Goal: Information Seeking & Learning: Learn about a topic

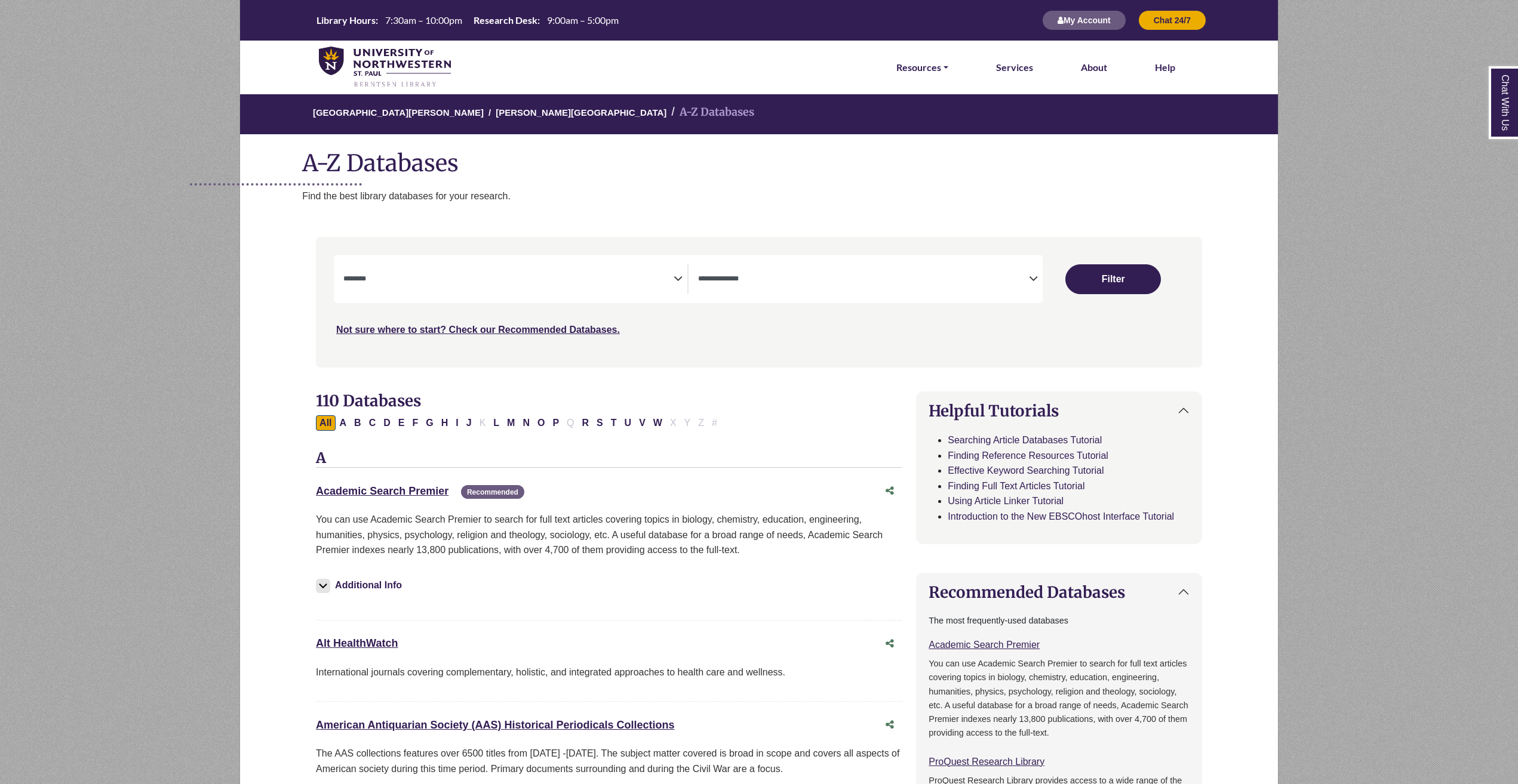
select select "Database Subject Filter"
select select "Database Types Filter"
click at [508, 275] on span "Search filters" at bounding box center [508, 277] width 330 height 10
type textarea "*"
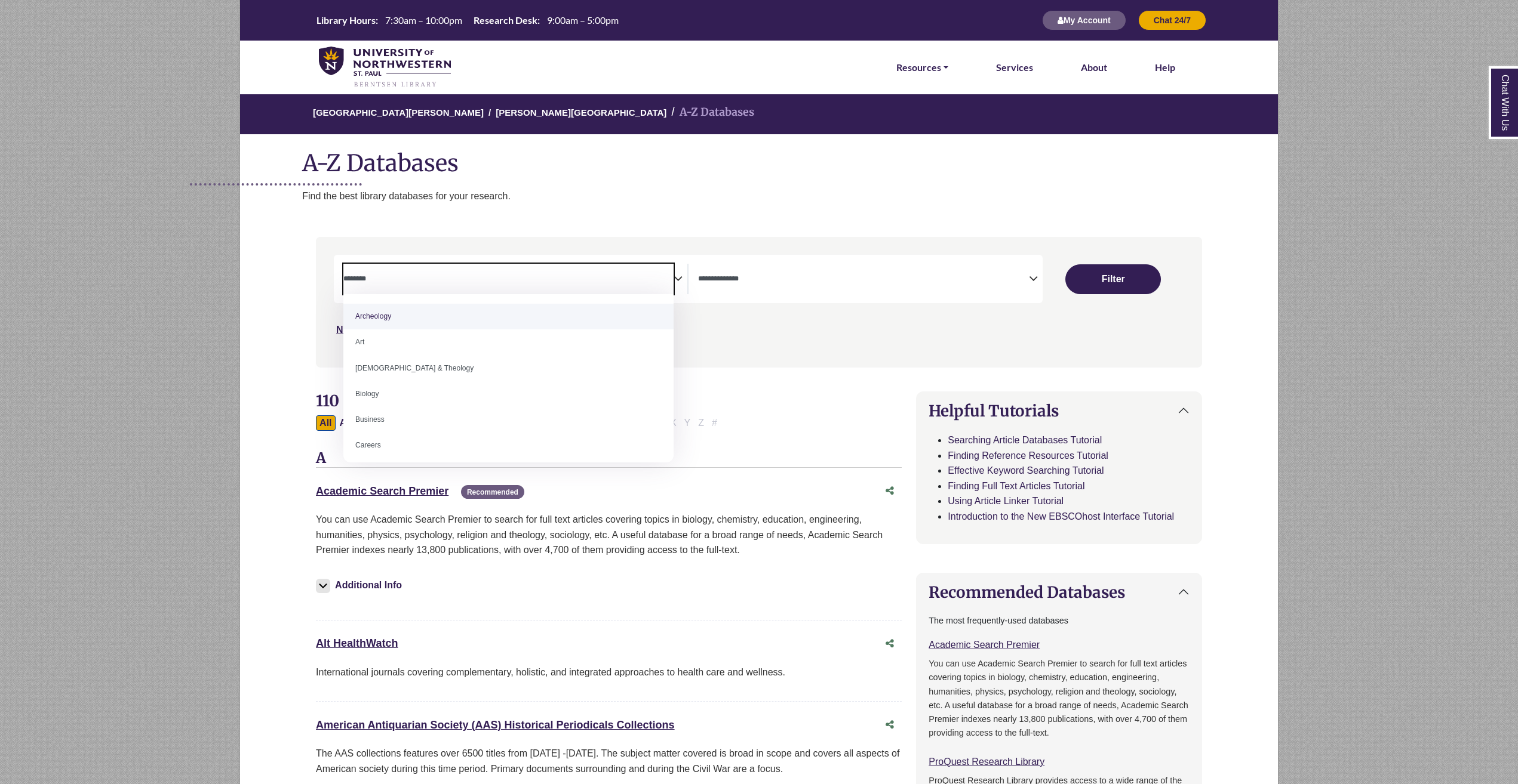
click at [776, 350] on div "Search filters" at bounding box center [759, 301] width 872 height 120
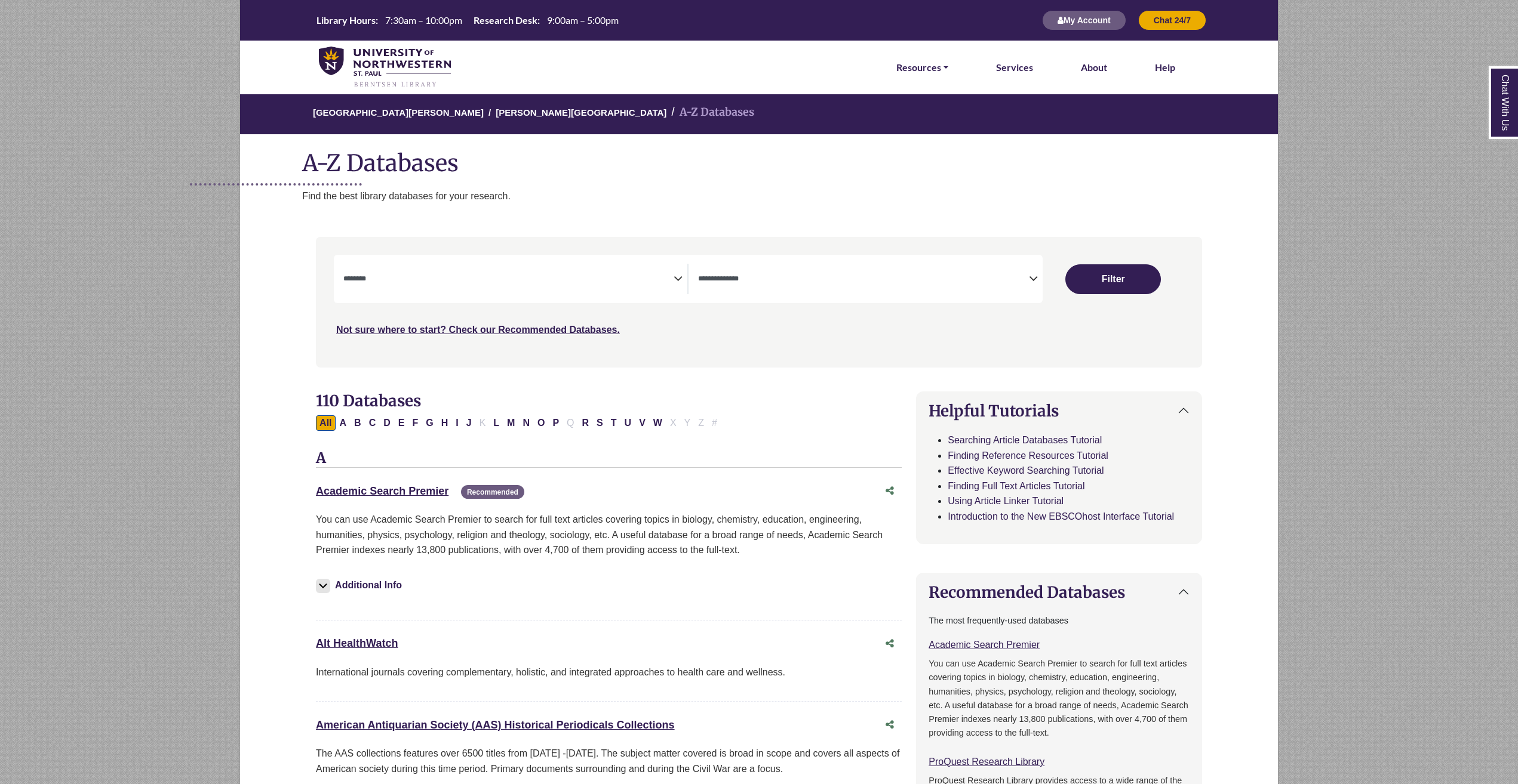
click at [497, 295] on div "**********" at bounding box center [688, 278] width 708 height 48
click at [469, 279] on textarea "Search" at bounding box center [508, 280] width 330 height 9
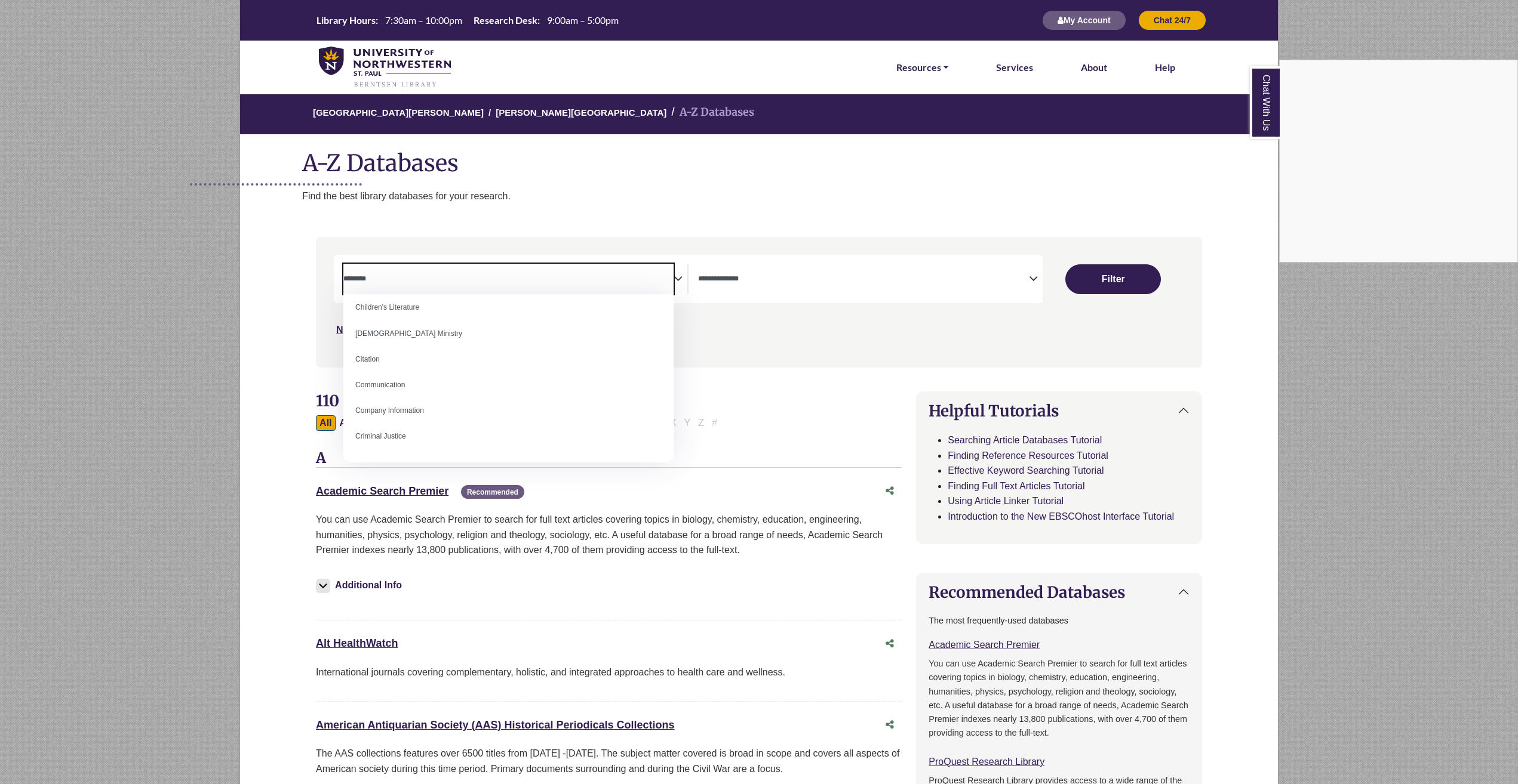
scroll to position [179, 0]
select select "*****"
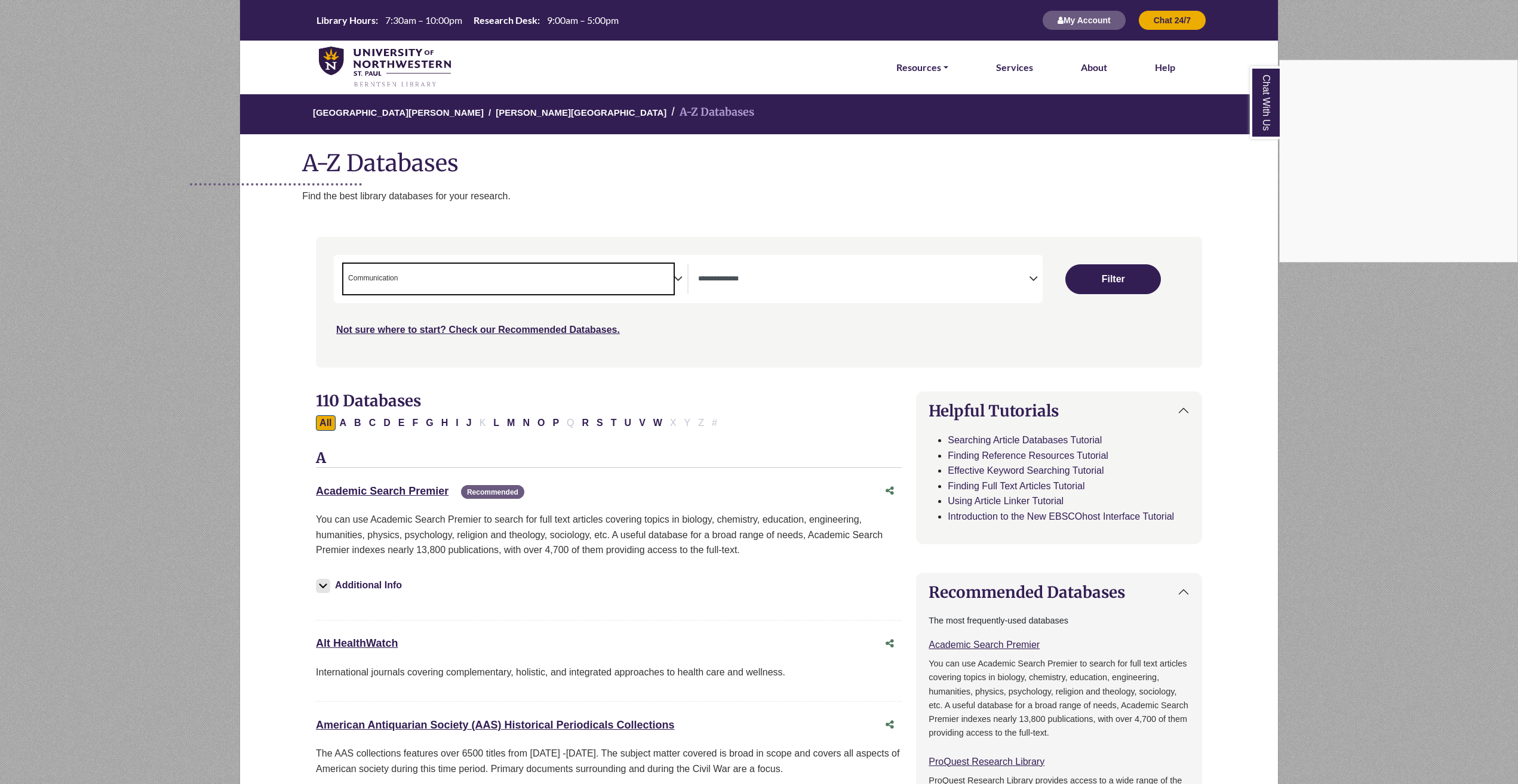
click at [1092, 279] on div "Chat With Us" at bounding box center [759, 392] width 1518 height 784
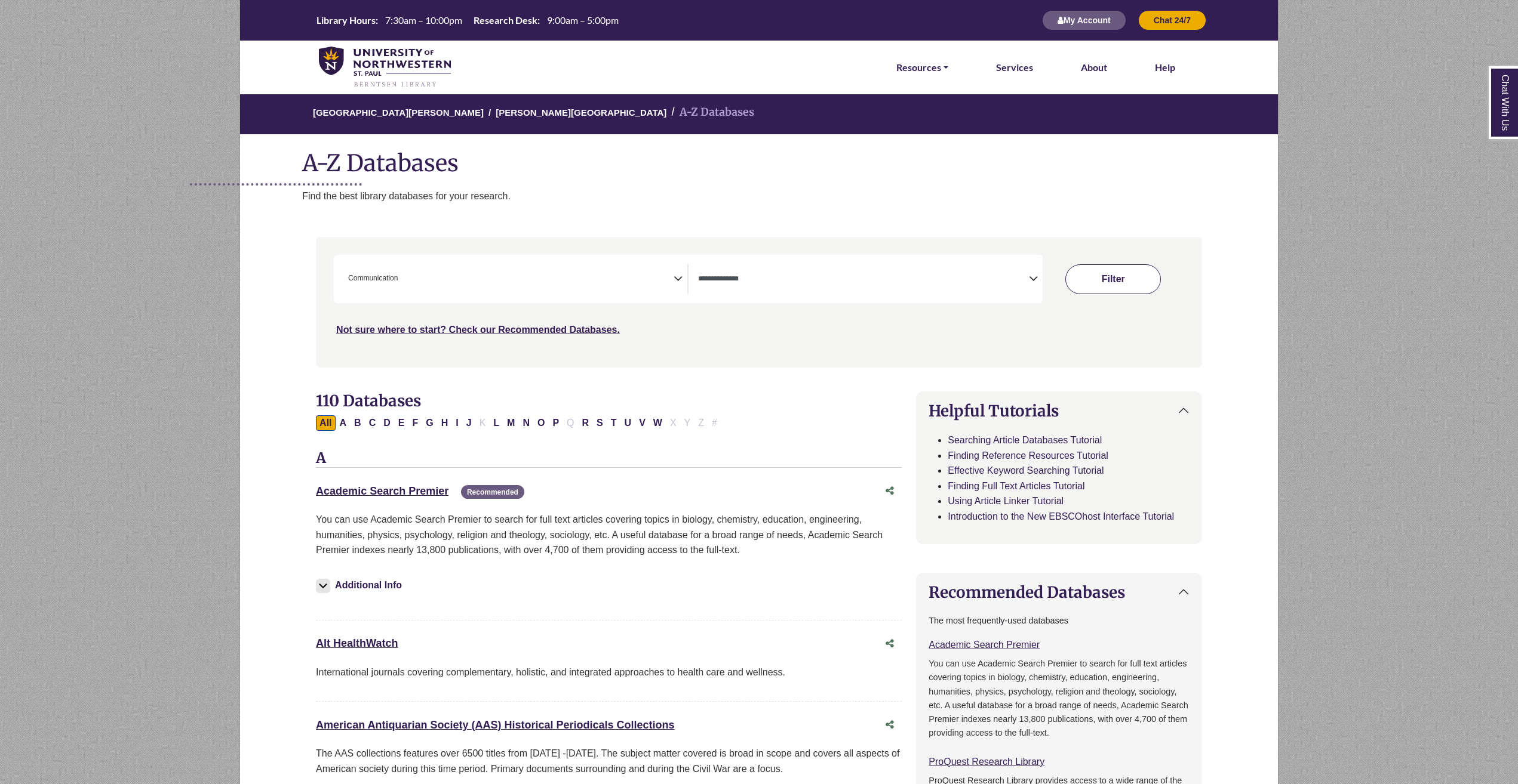
click at [1124, 286] on button "Filter" at bounding box center [1113, 279] width 95 height 30
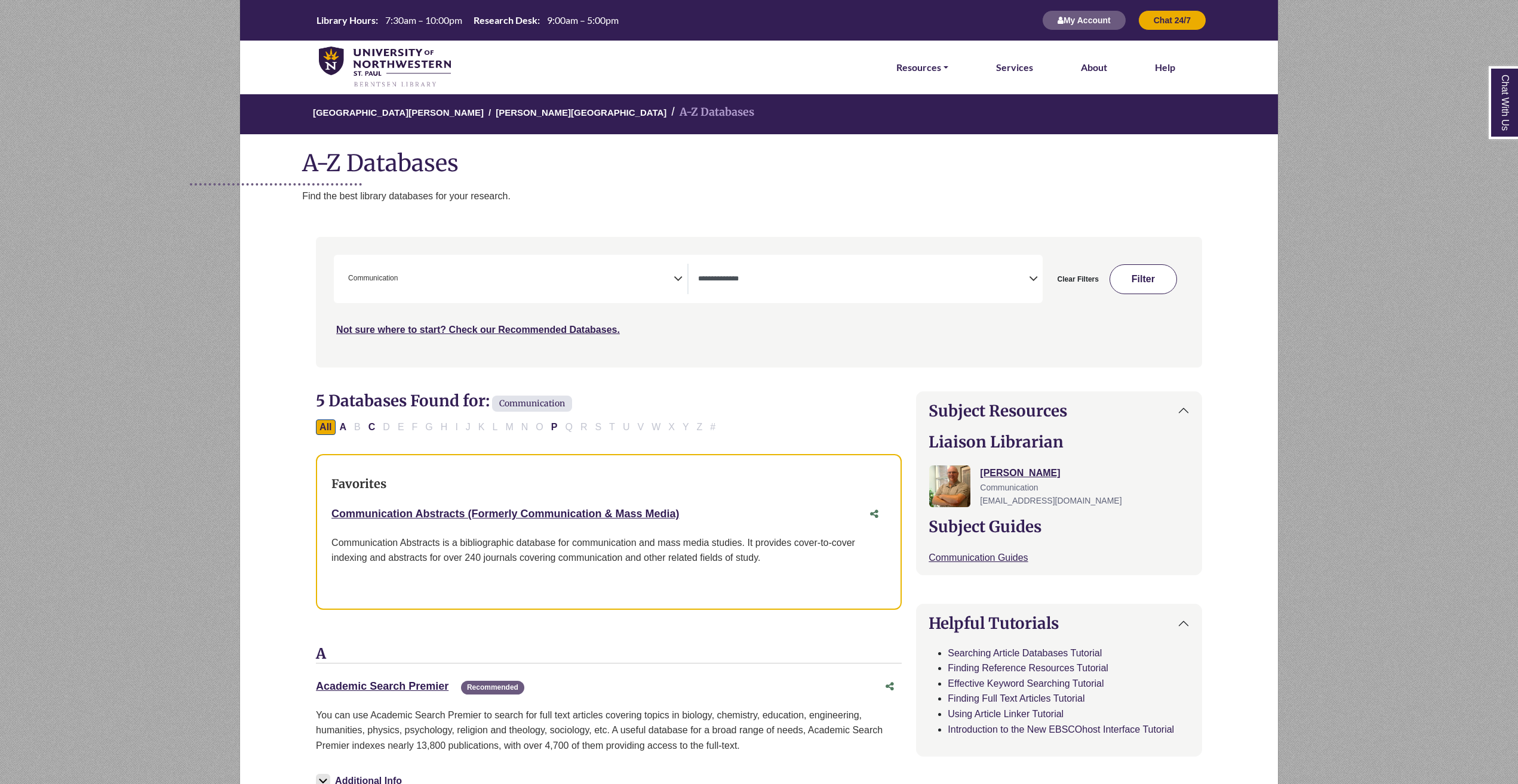
select select "Database Types Filter"
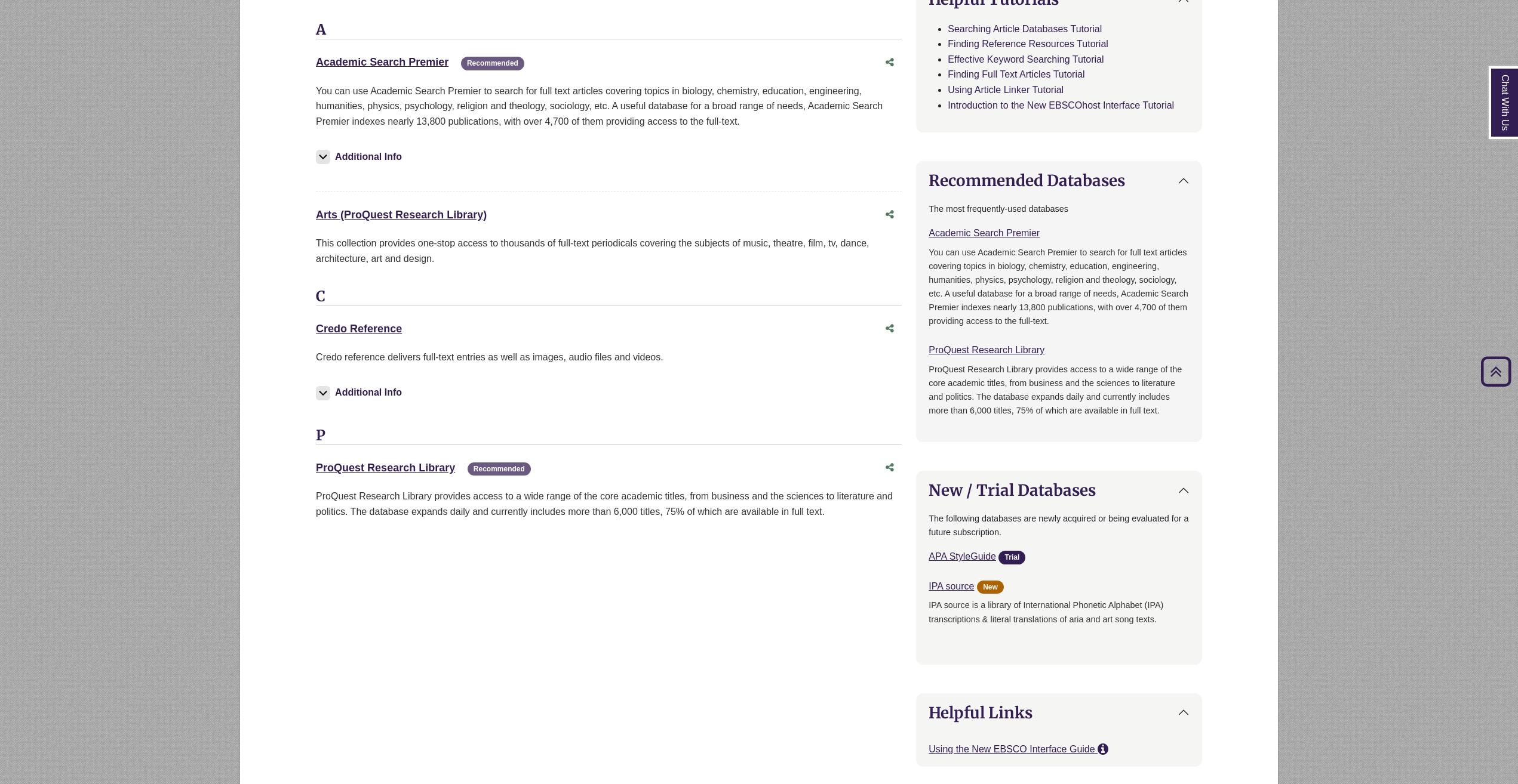
scroll to position [657, 0]
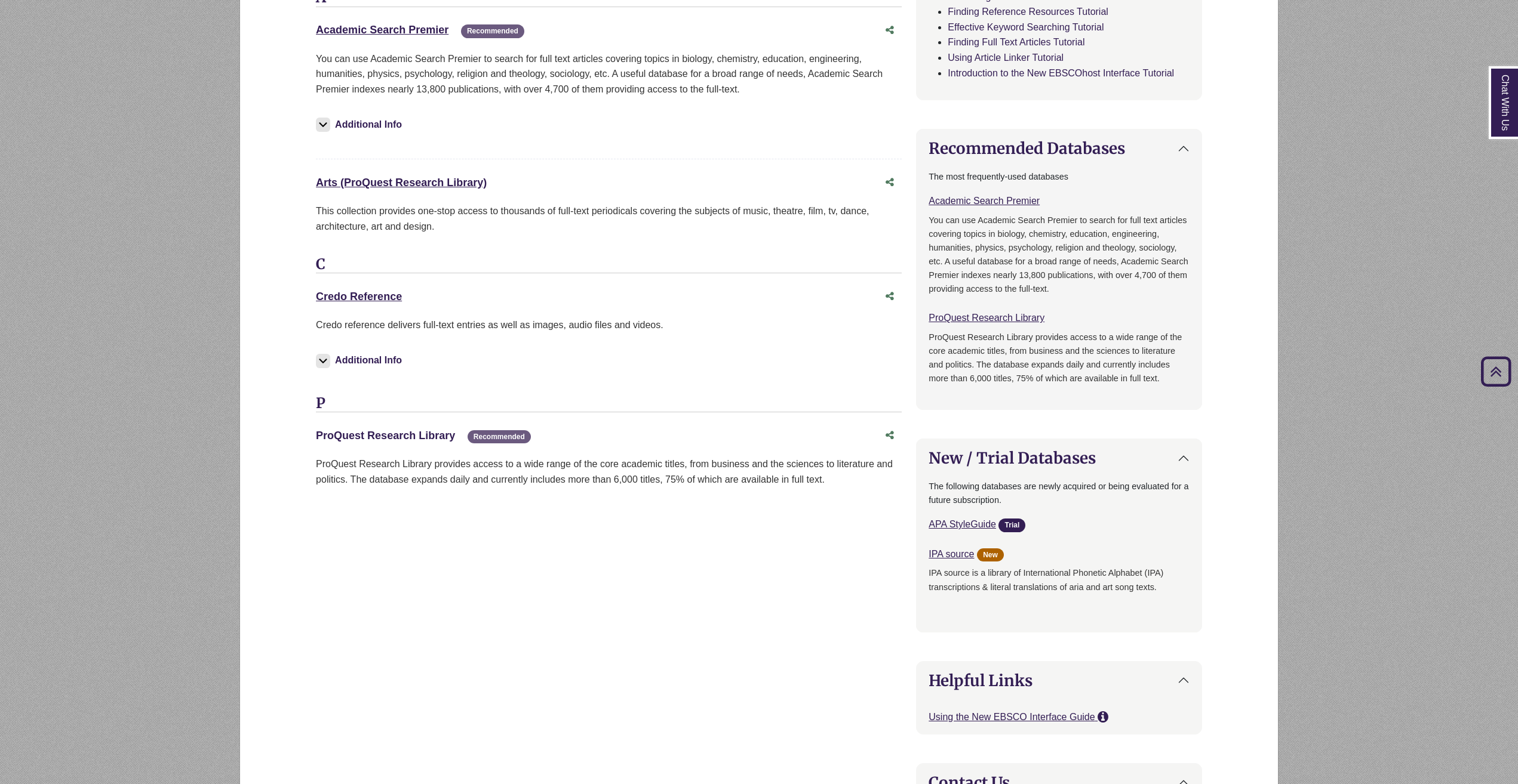
click at [356, 436] on link "ProQuest Research Library This link opens in a new window" at bounding box center [385, 436] width 139 height 12
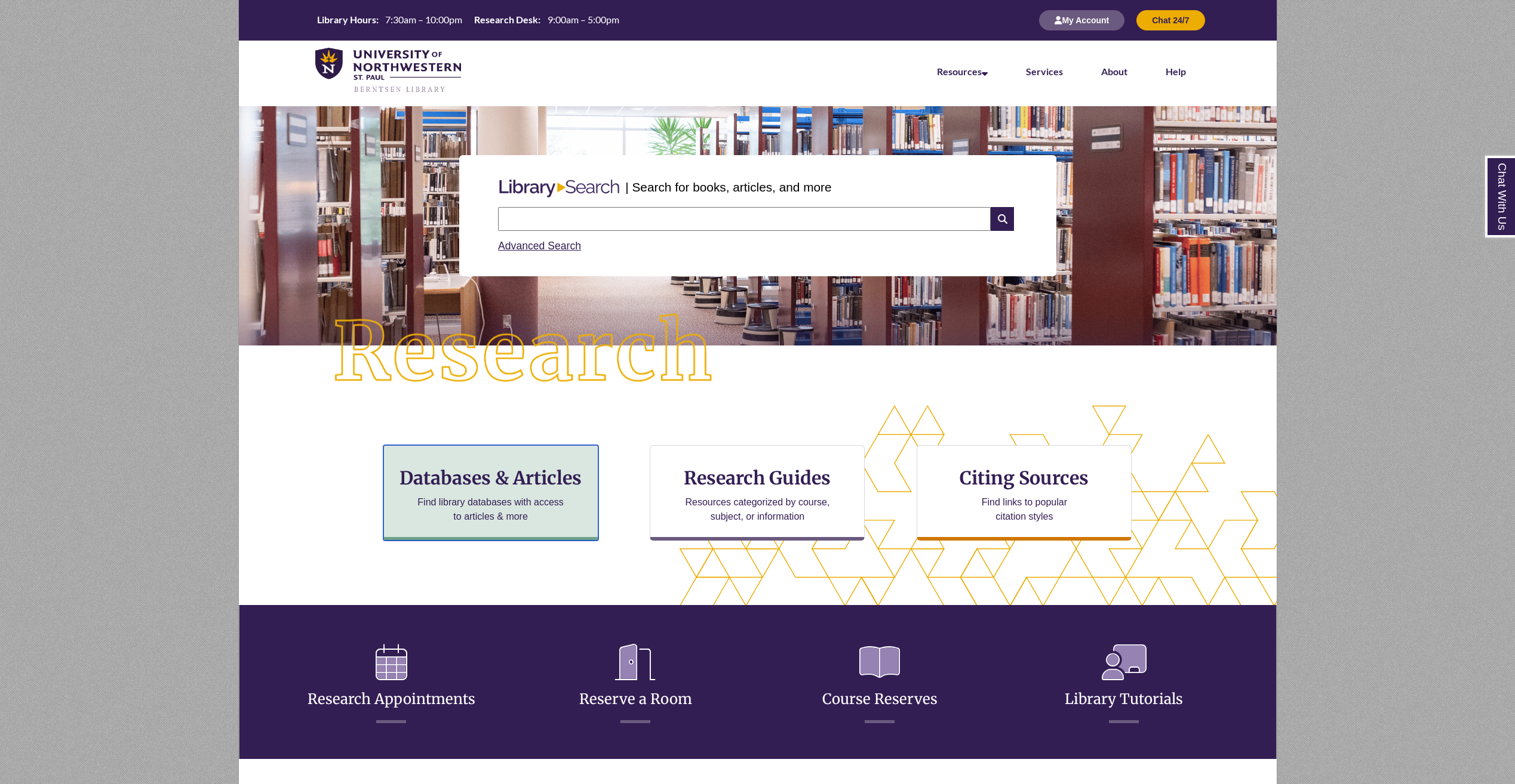
click at [553, 474] on h3 "Databases & Articles" at bounding box center [491, 478] width 195 height 23
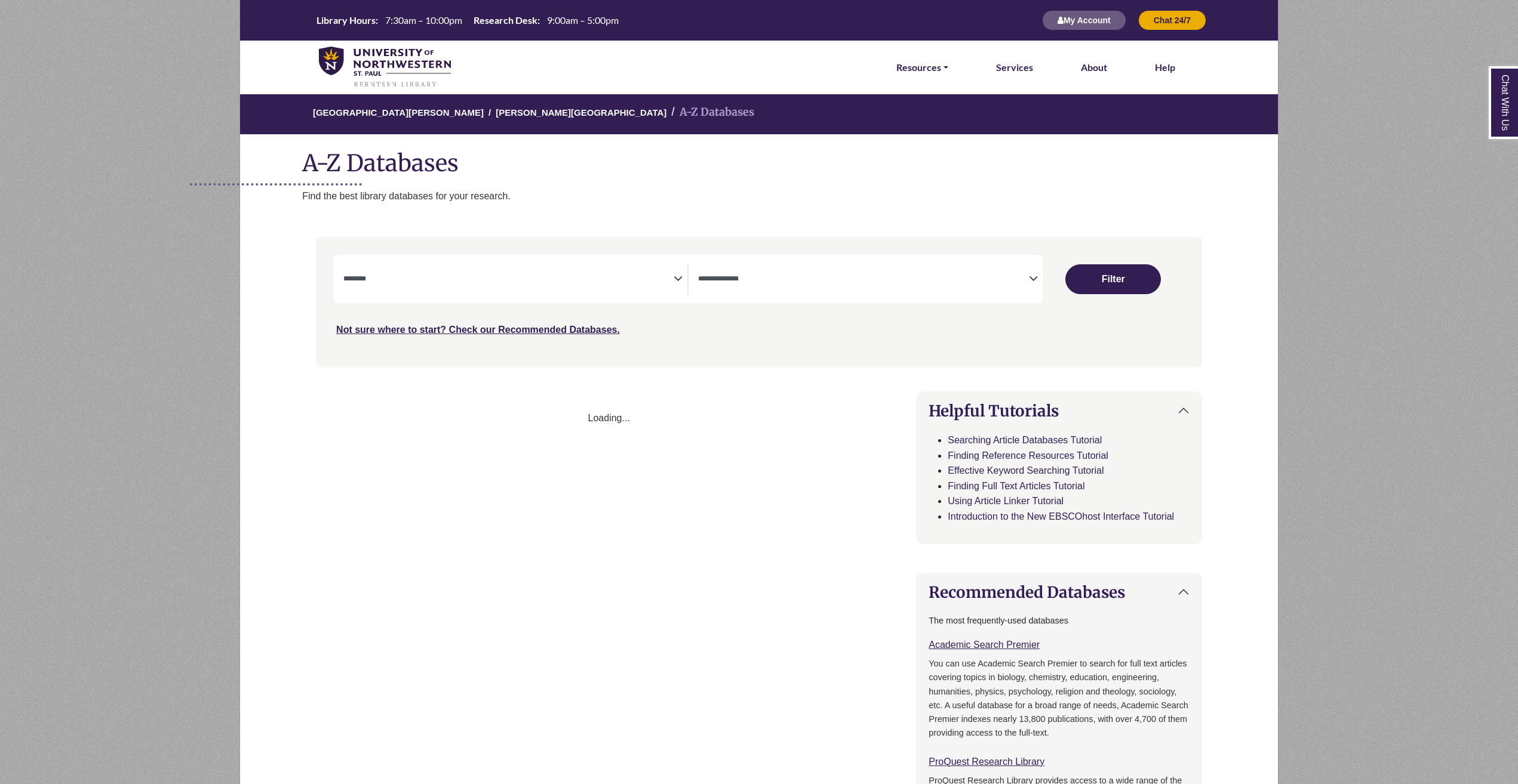
select select "Database Subject Filter"
select select "Database Types Filter"
select select "Database Subject Filter"
select select "Database Types Filter"
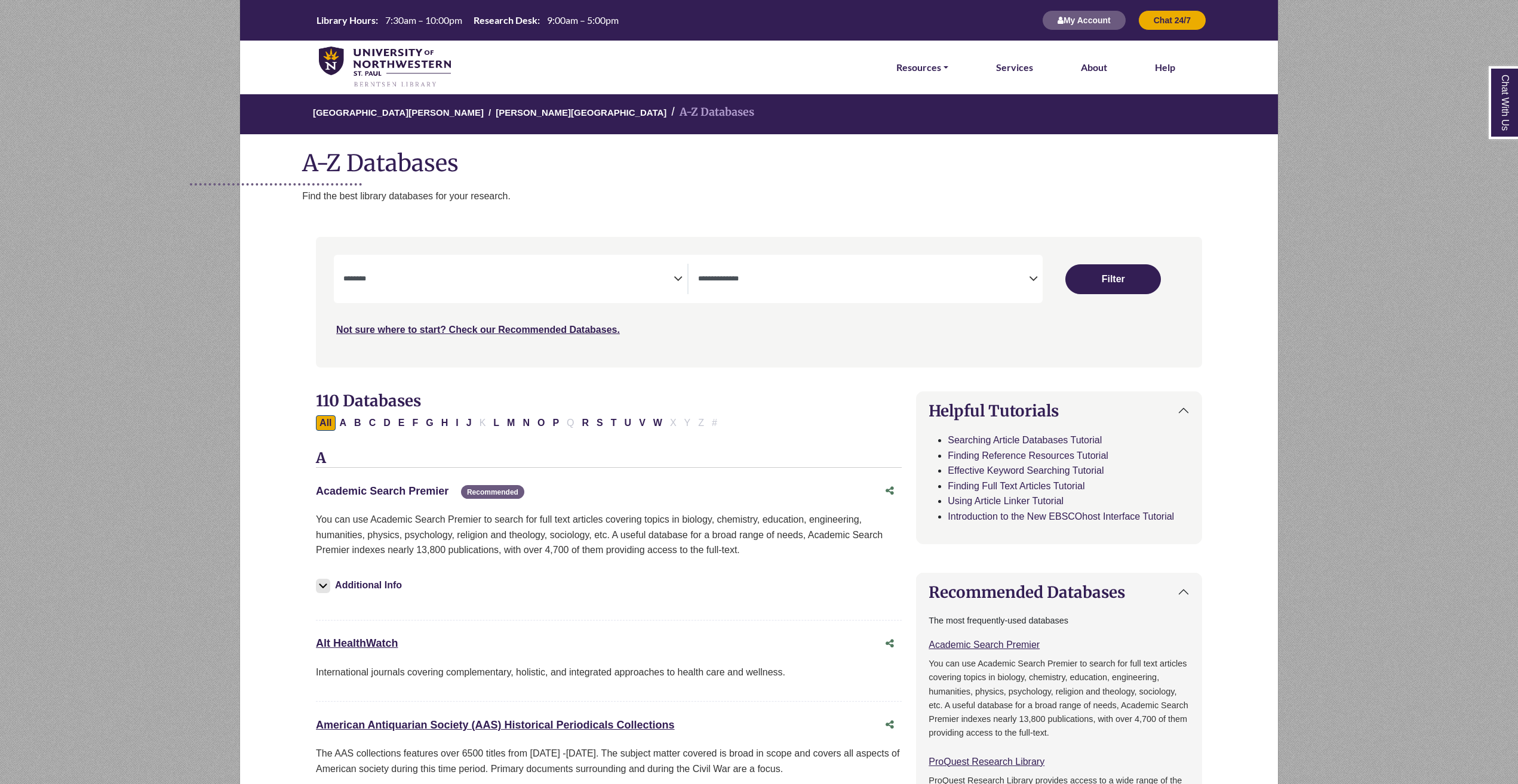
click at [381, 492] on link "Academic Search Premier This link opens in a new window" at bounding box center [382, 491] width 133 height 12
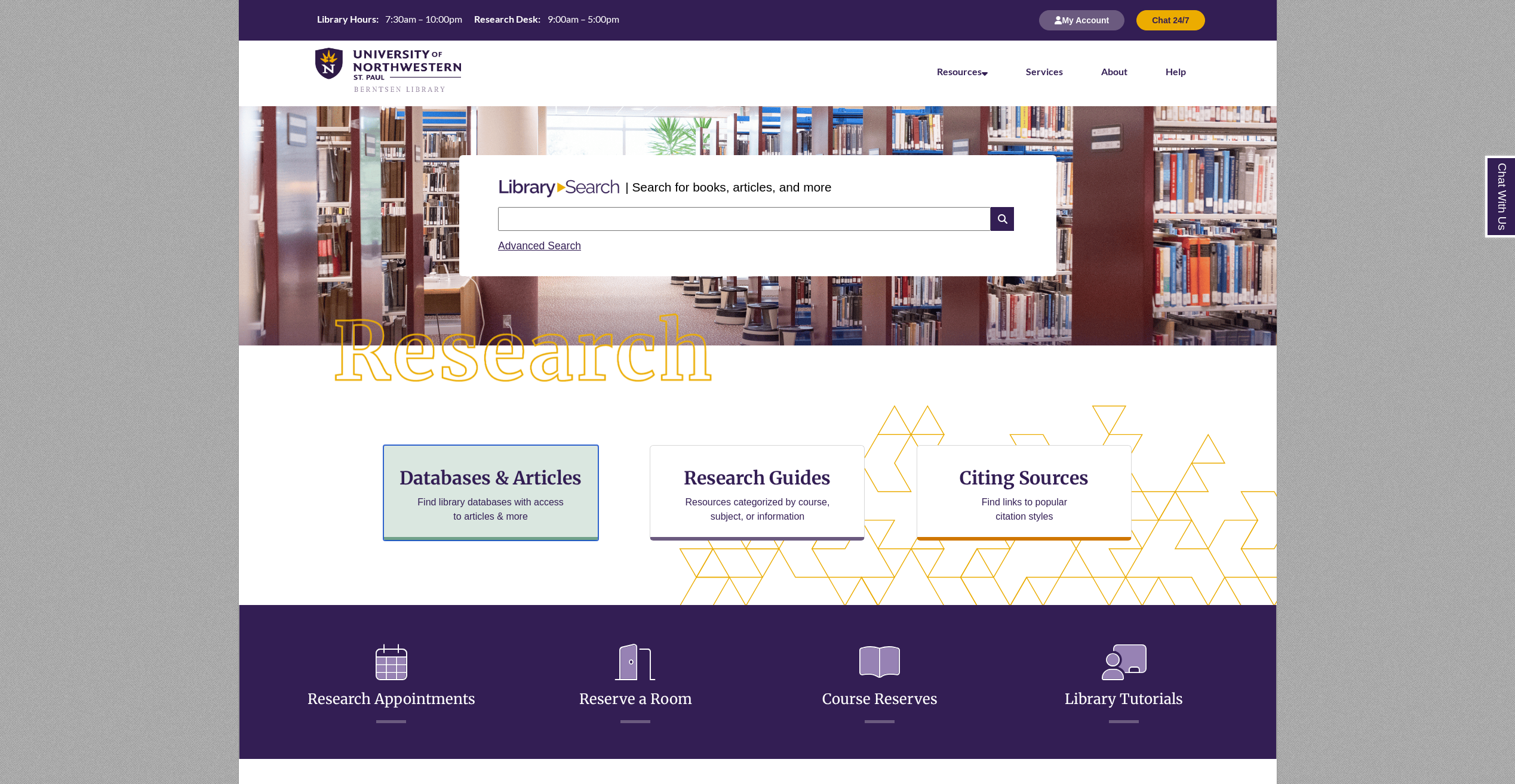
click at [569, 483] on h3 "Databases & Articles" at bounding box center [491, 478] width 195 height 23
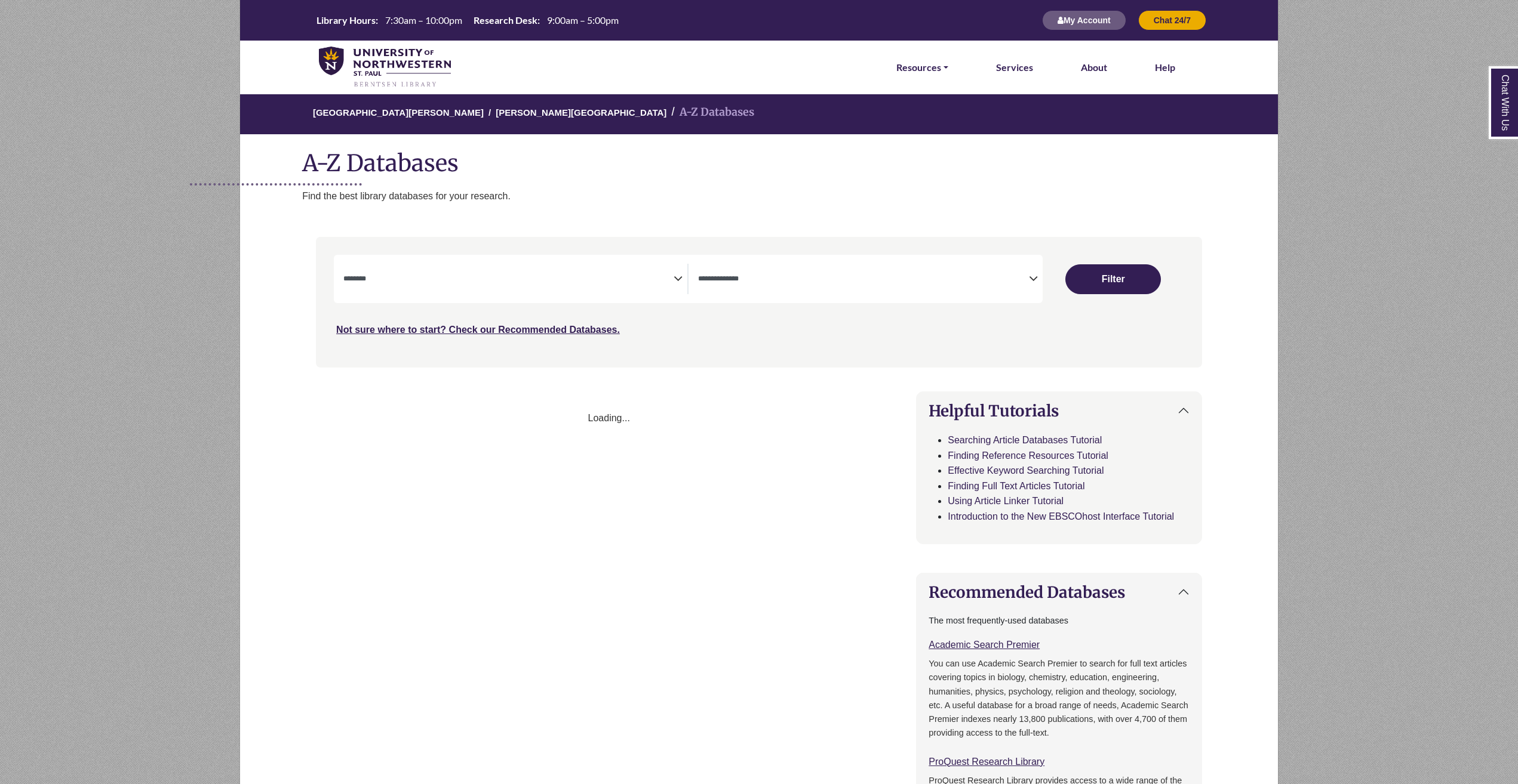
select select "Database Subject Filter"
select select "Database Types Filter"
select select "Database Subject Filter"
select select "Database Types Filter"
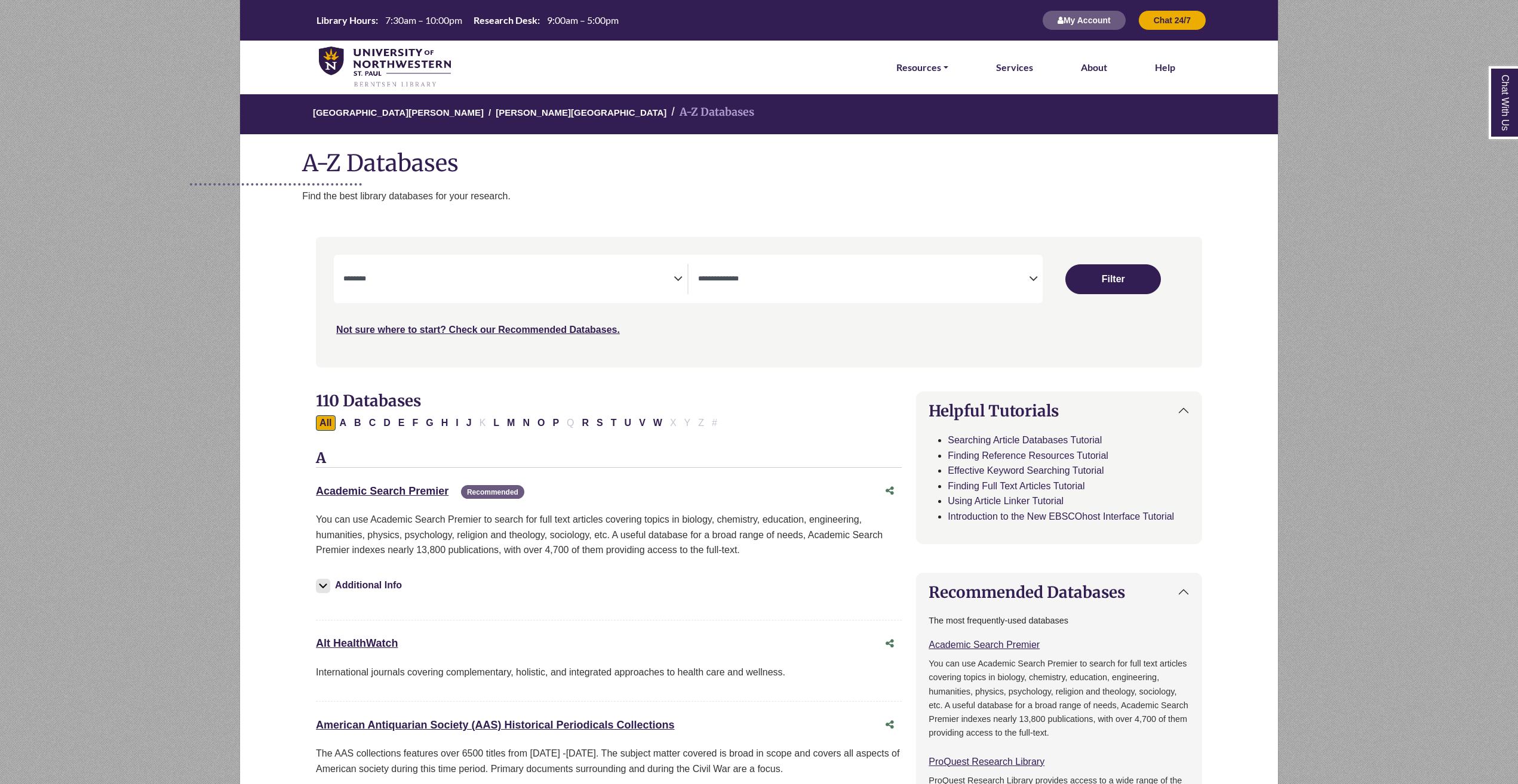
click at [464, 279] on textarea "Search" at bounding box center [508, 280] width 330 height 9
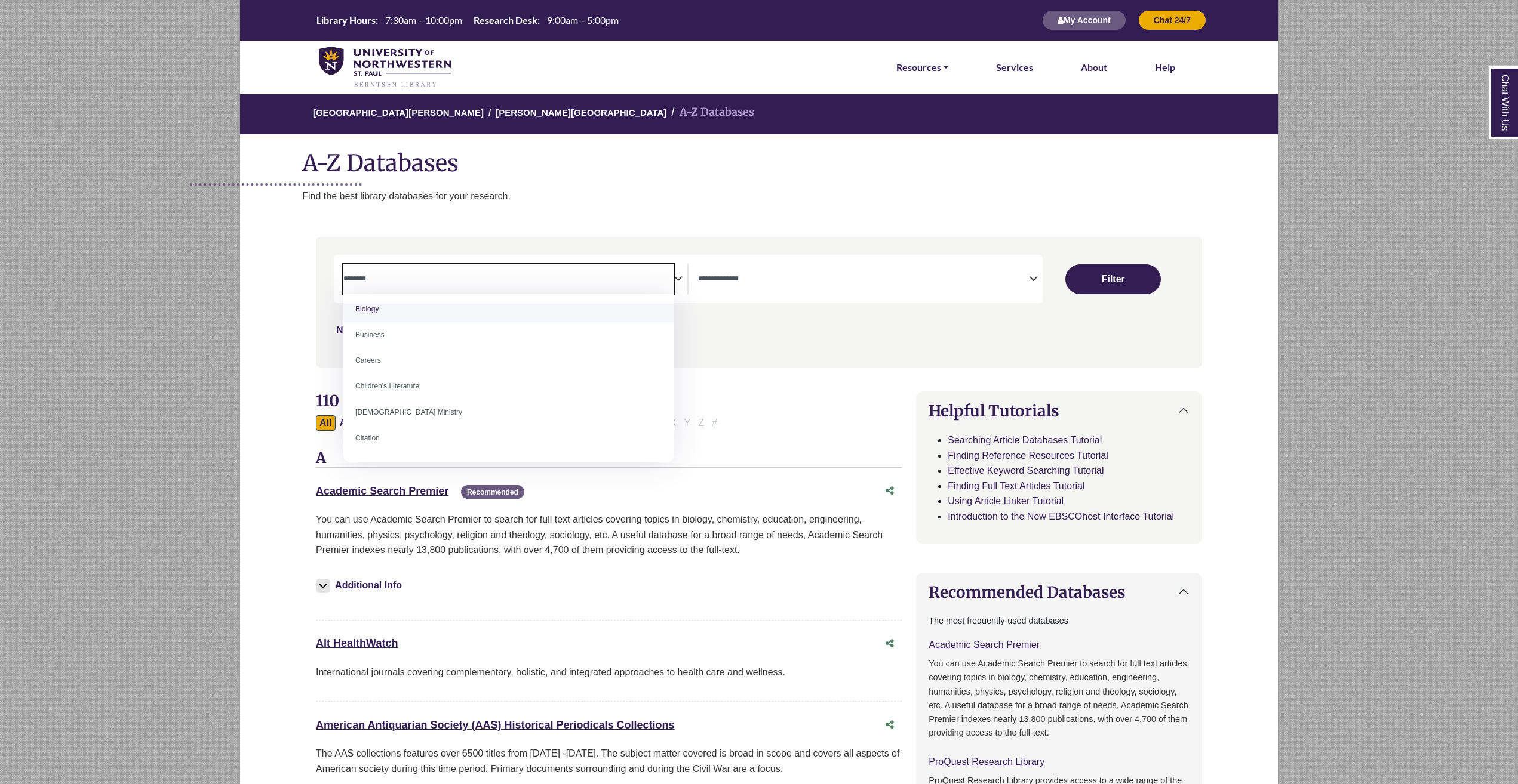
scroll to position [60, 0]
select select "*****"
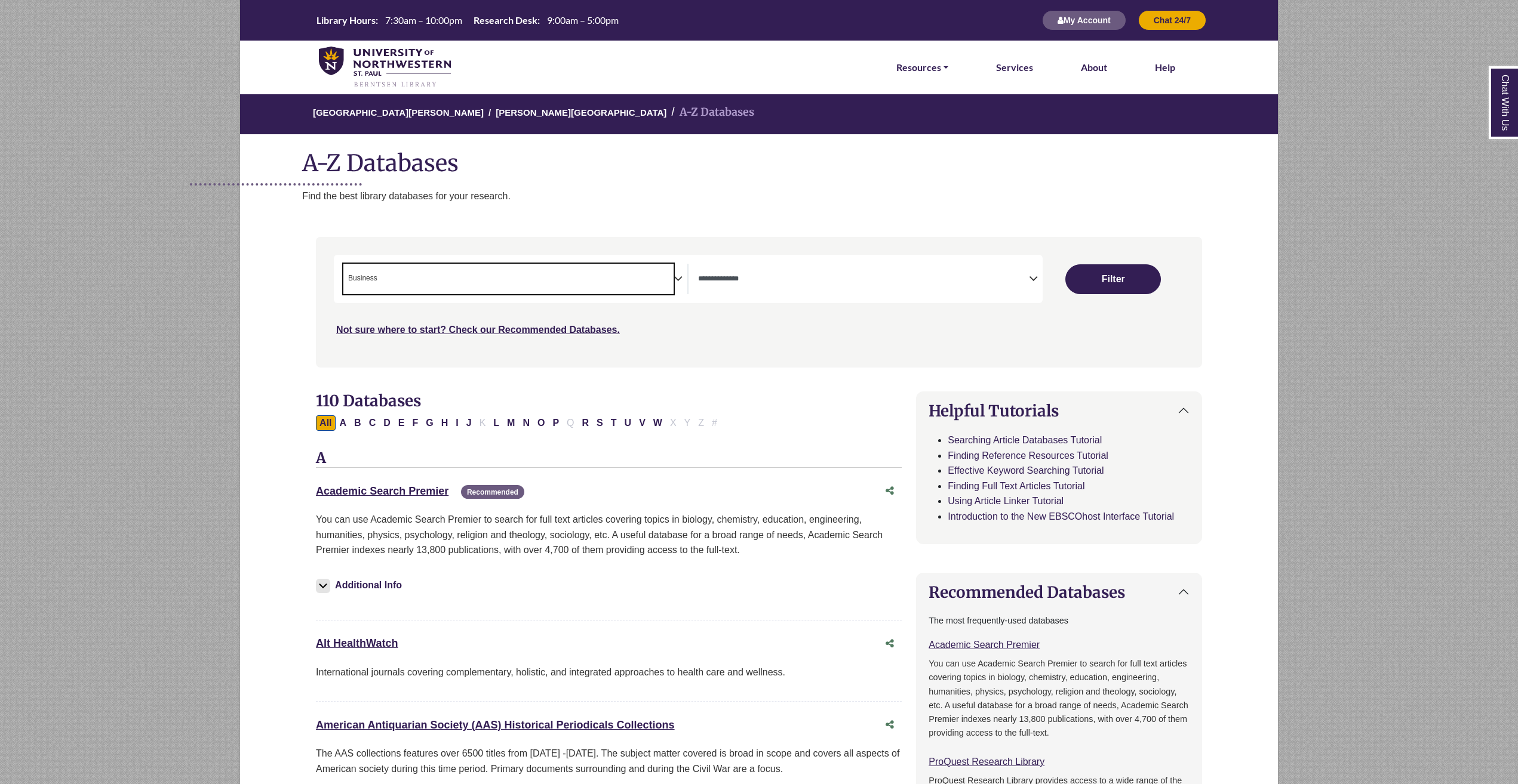
scroll to position [46, 0]
click at [1100, 268] on button "Filter" at bounding box center [1113, 279] width 95 height 30
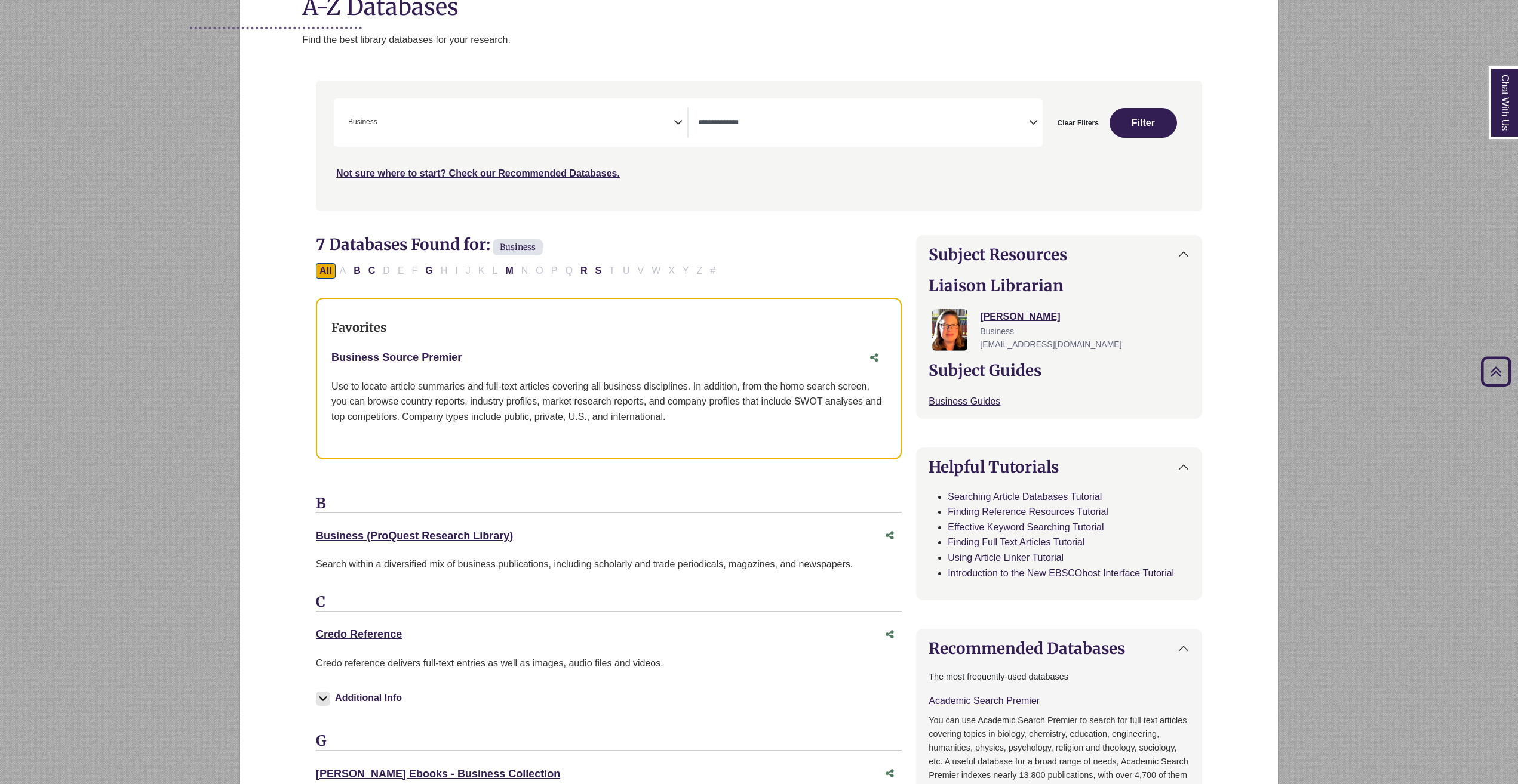
scroll to position [120, 0]
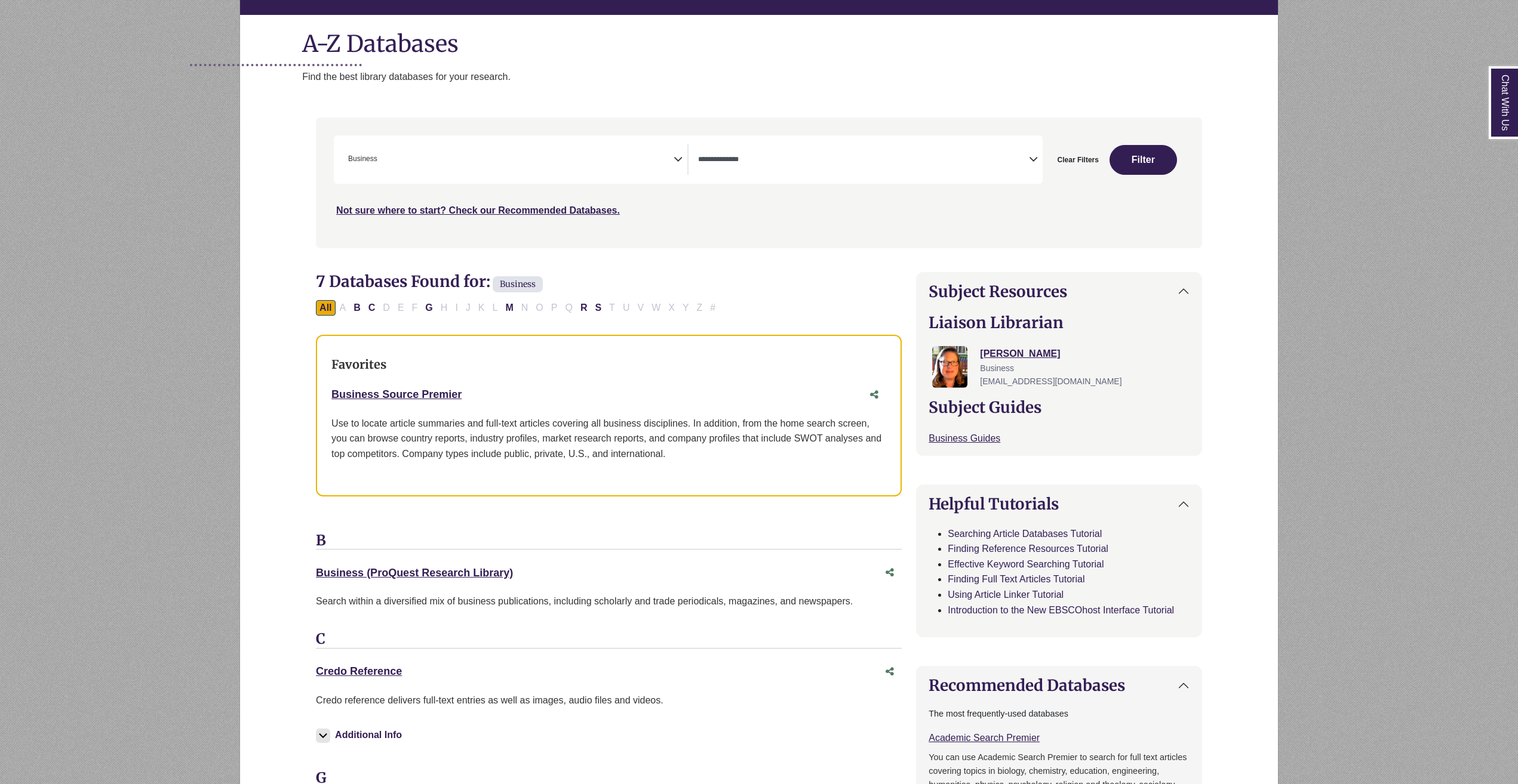
click at [552, 311] on div "All A B C D E F G H I J K L M N O P Q R S T U V W X Y Z #" at bounding box center [518, 307] width 404 height 10
click at [490, 169] on span "× Business" at bounding box center [508, 160] width 330 height 31
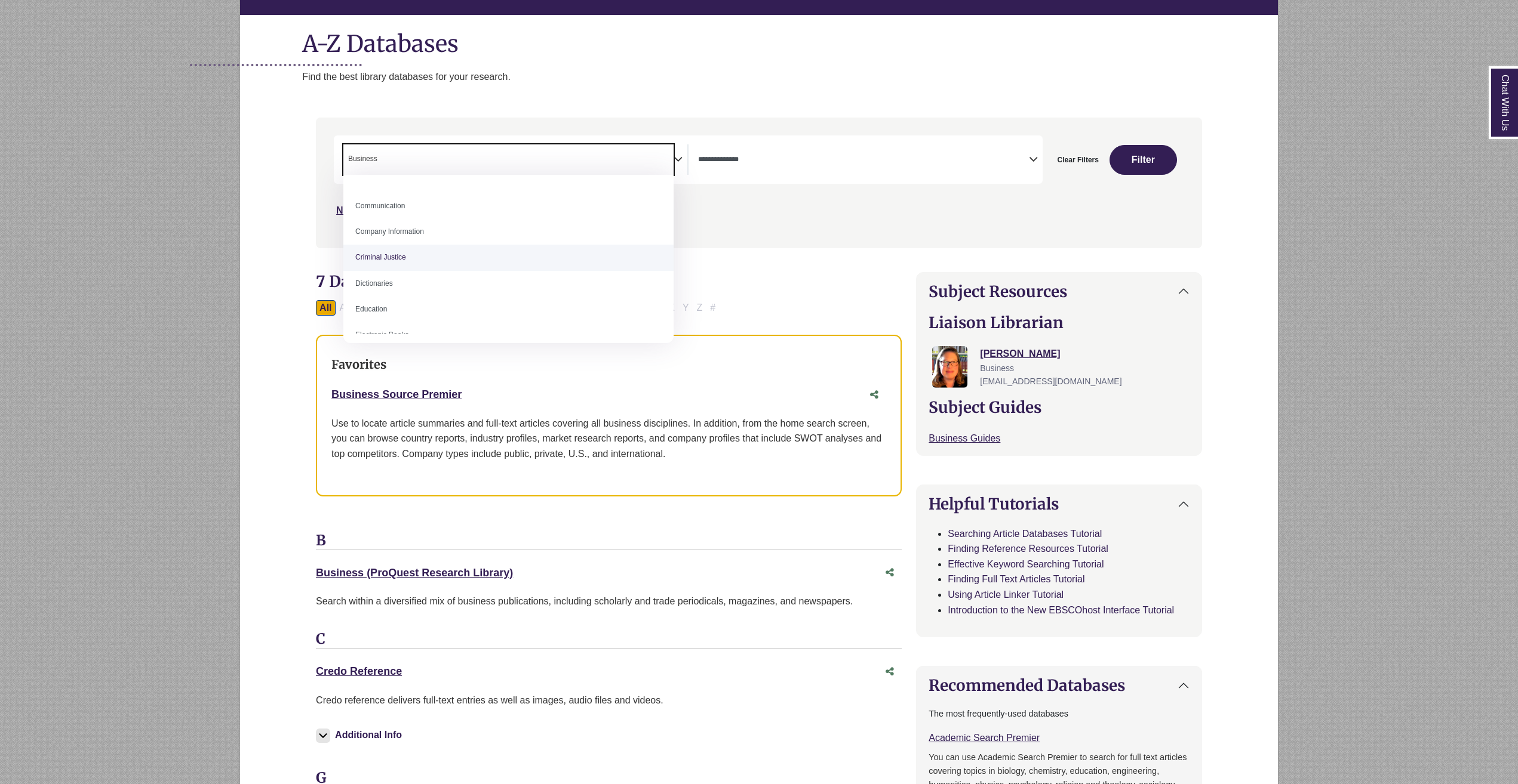
scroll to position [179, 0]
drag, startPoint x: 402, startPoint y: 245, endPoint x: 903, endPoint y: 200, distance: 503.0
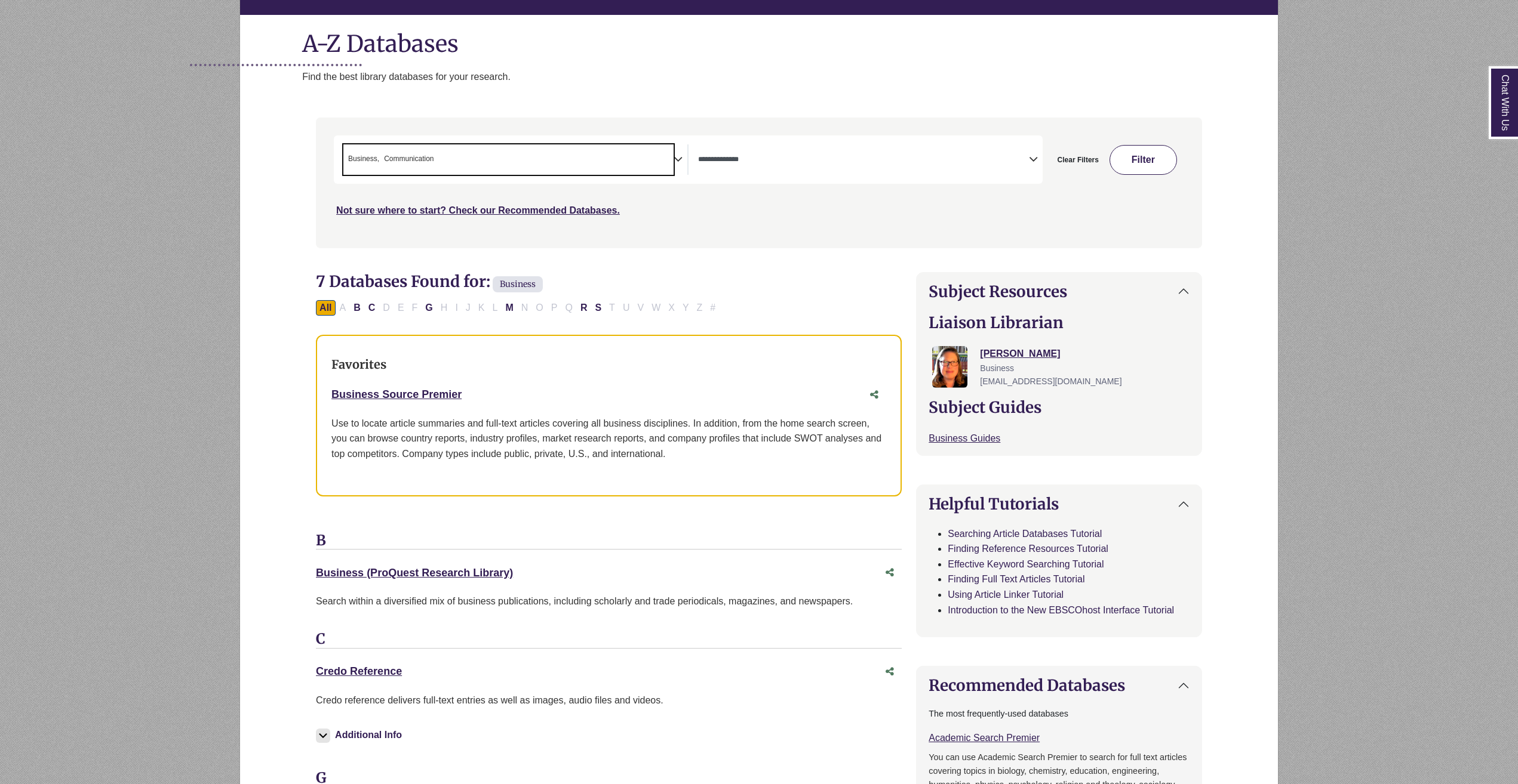
click at [1136, 156] on button "Filter" at bounding box center [1143, 160] width 68 height 30
select select "Database Types Filter"
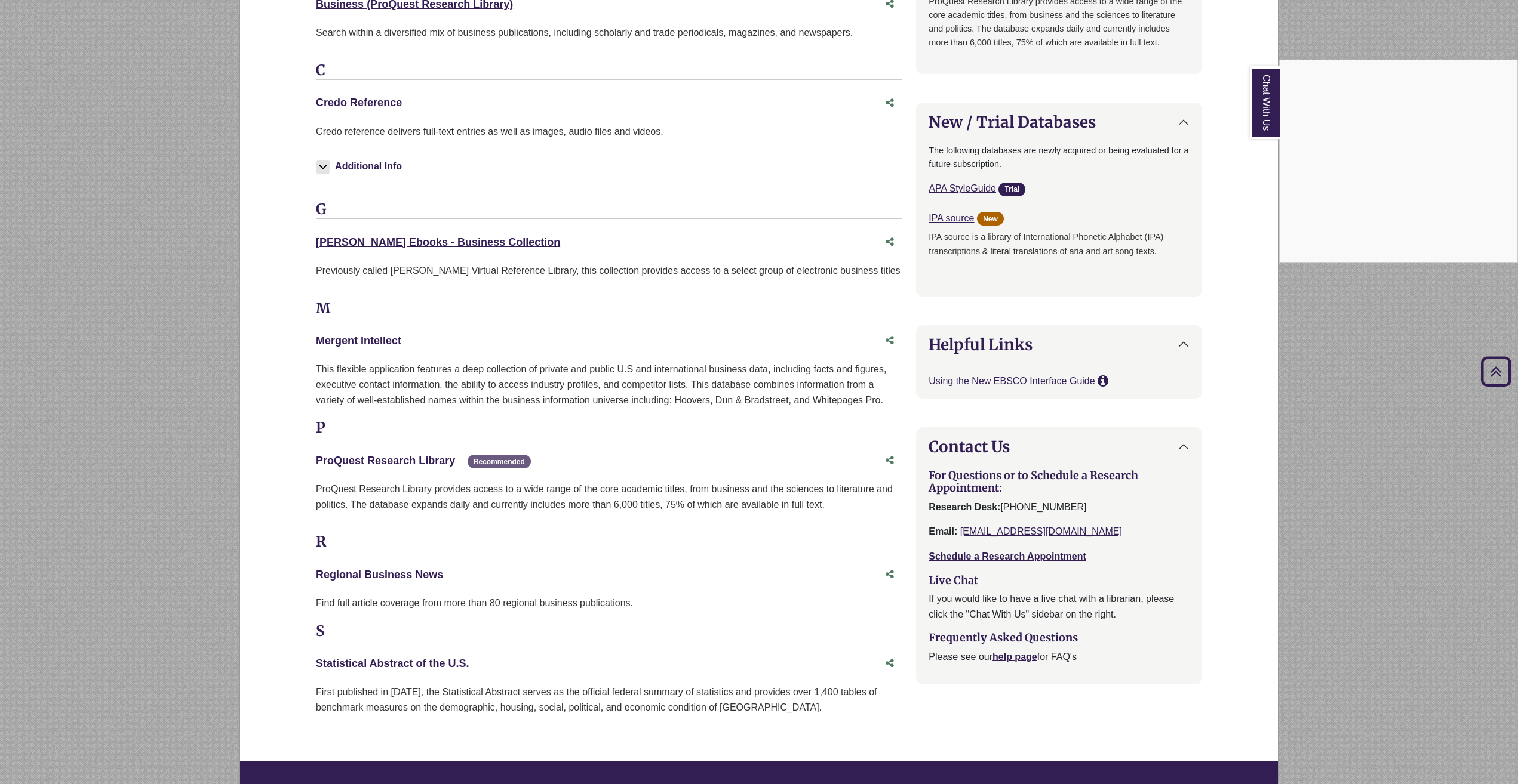
scroll to position [1015, 0]
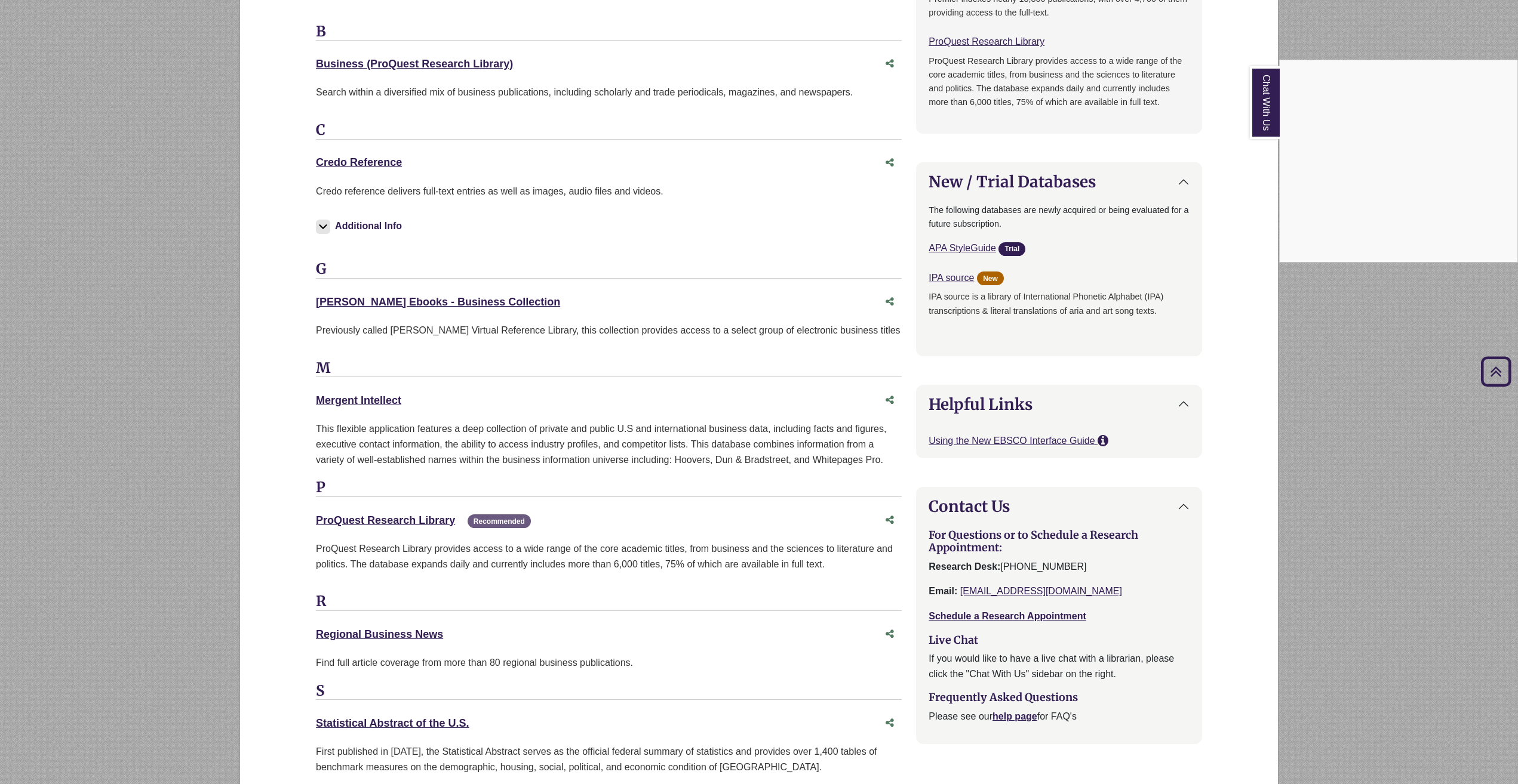
click at [396, 524] on div "Chat With Us" at bounding box center [759, 392] width 1518 height 784
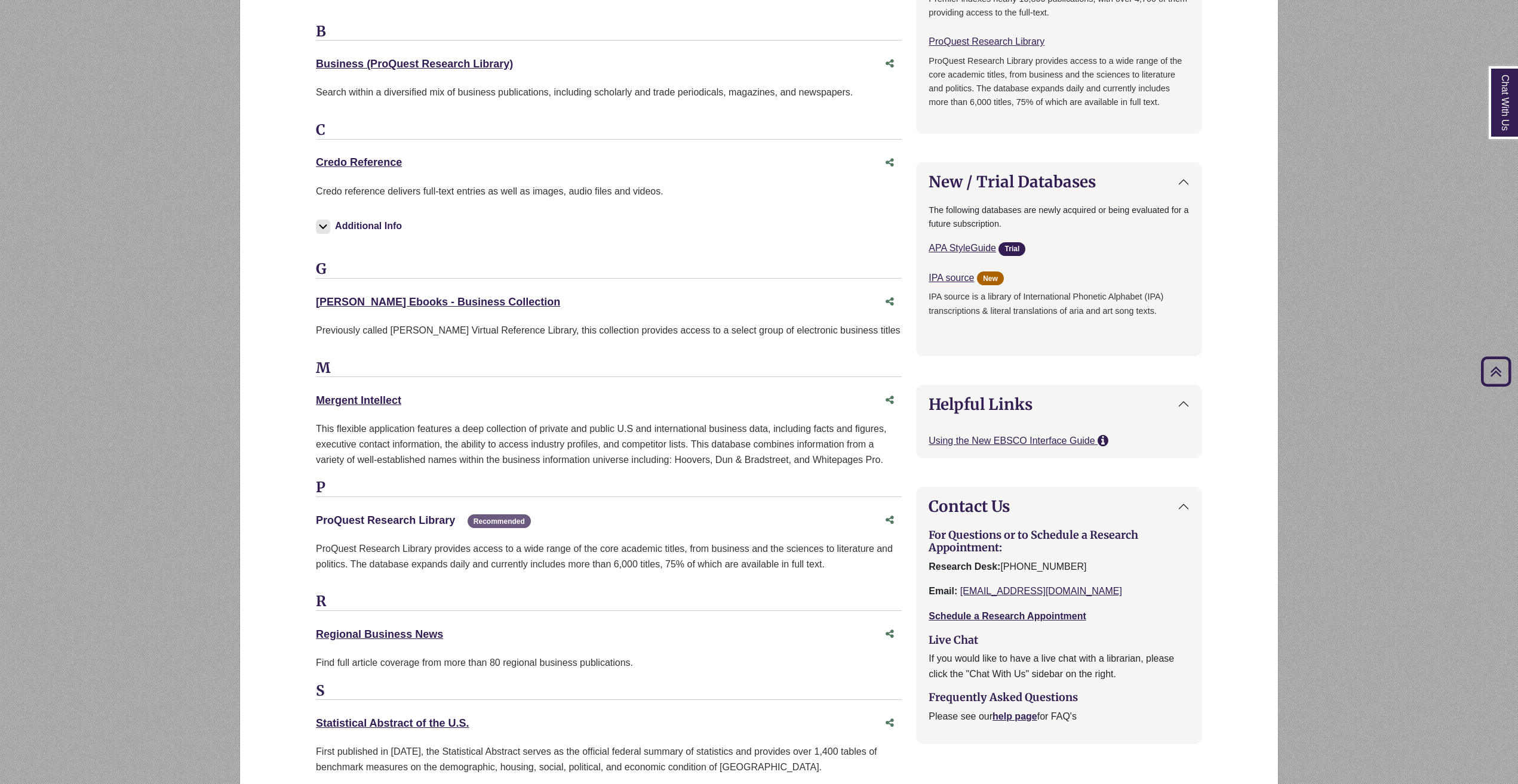
click at [396, 523] on link "ProQuest Research Library This link opens in a new window" at bounding box center [385, 521] width 139 height 12
click at [378, 158] on link "Credo Reference This link opens in a new window" at bounding box center [359, 163] width 86 height 12
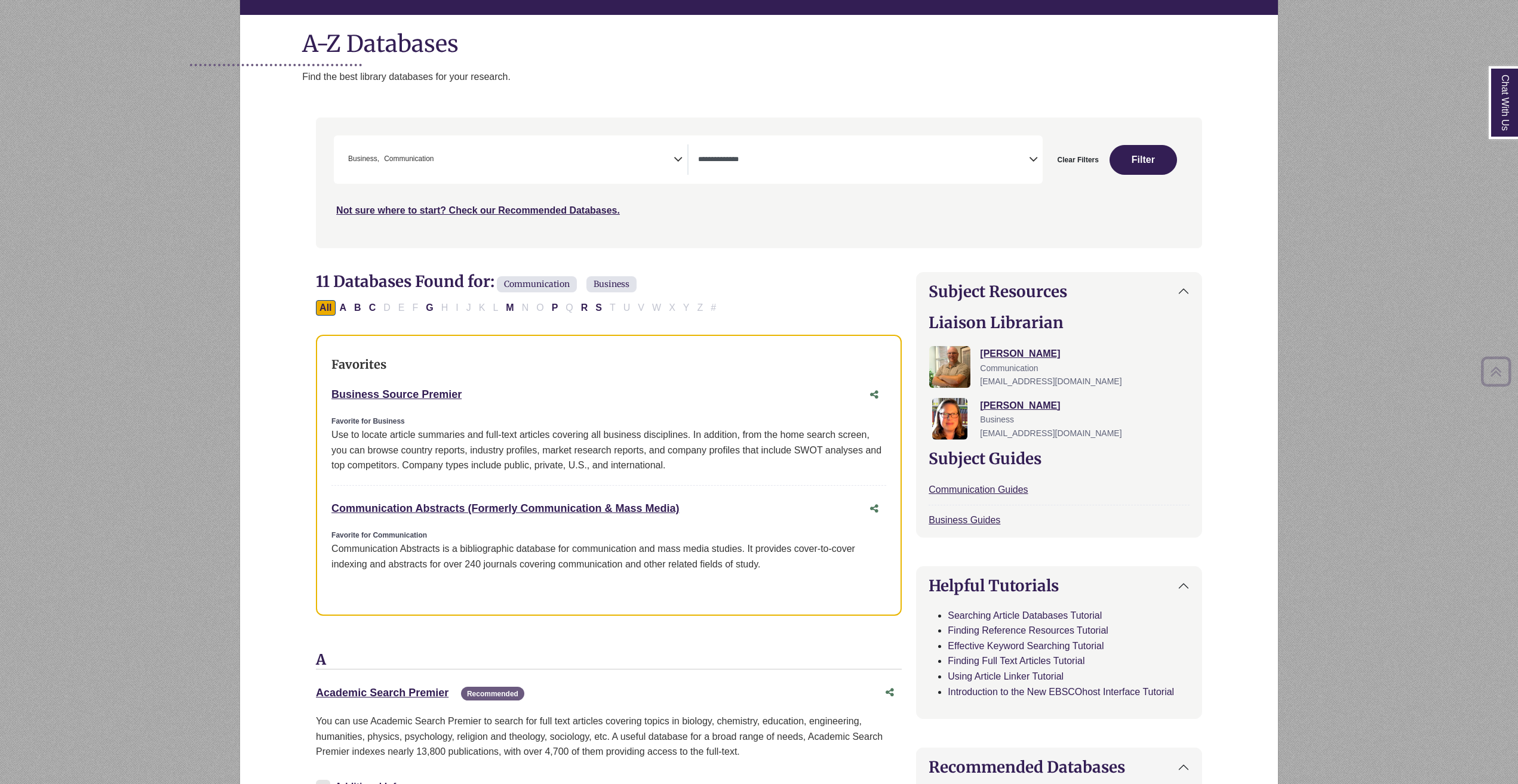
scroll to position [0, 0]
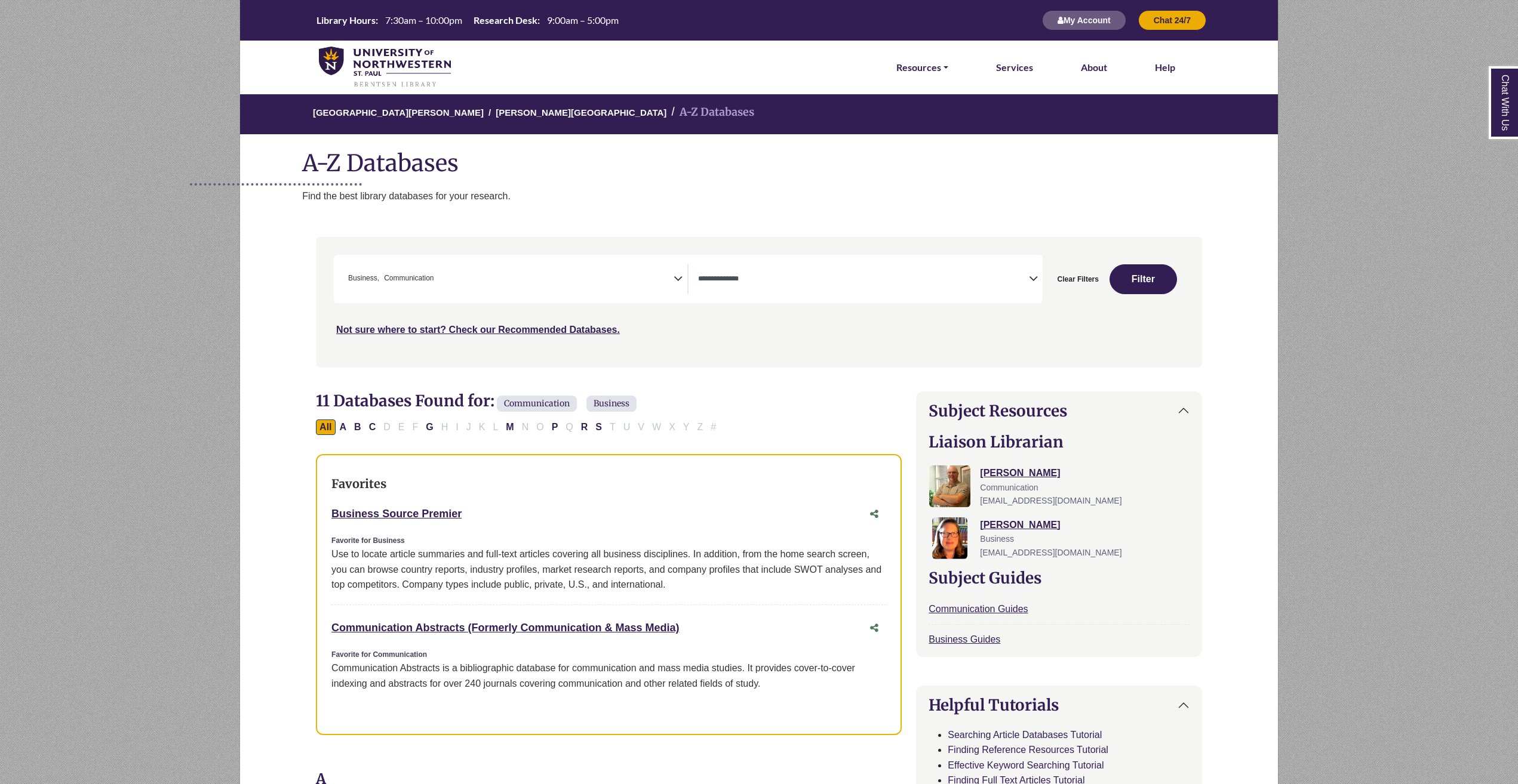
click at [434, 275] on span "Communication" at bounding box center [408, 278] width 50 height 12
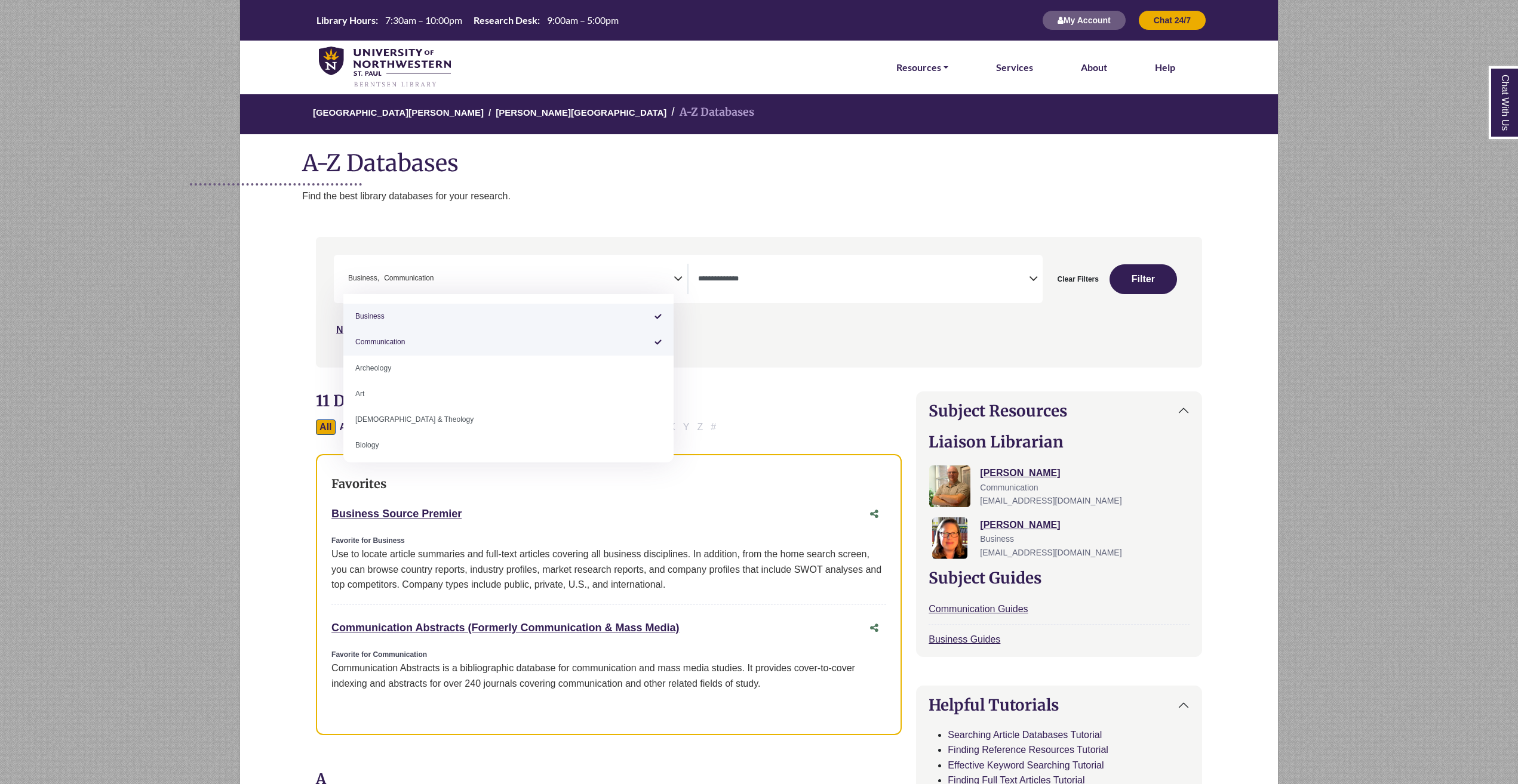
select select "*****"
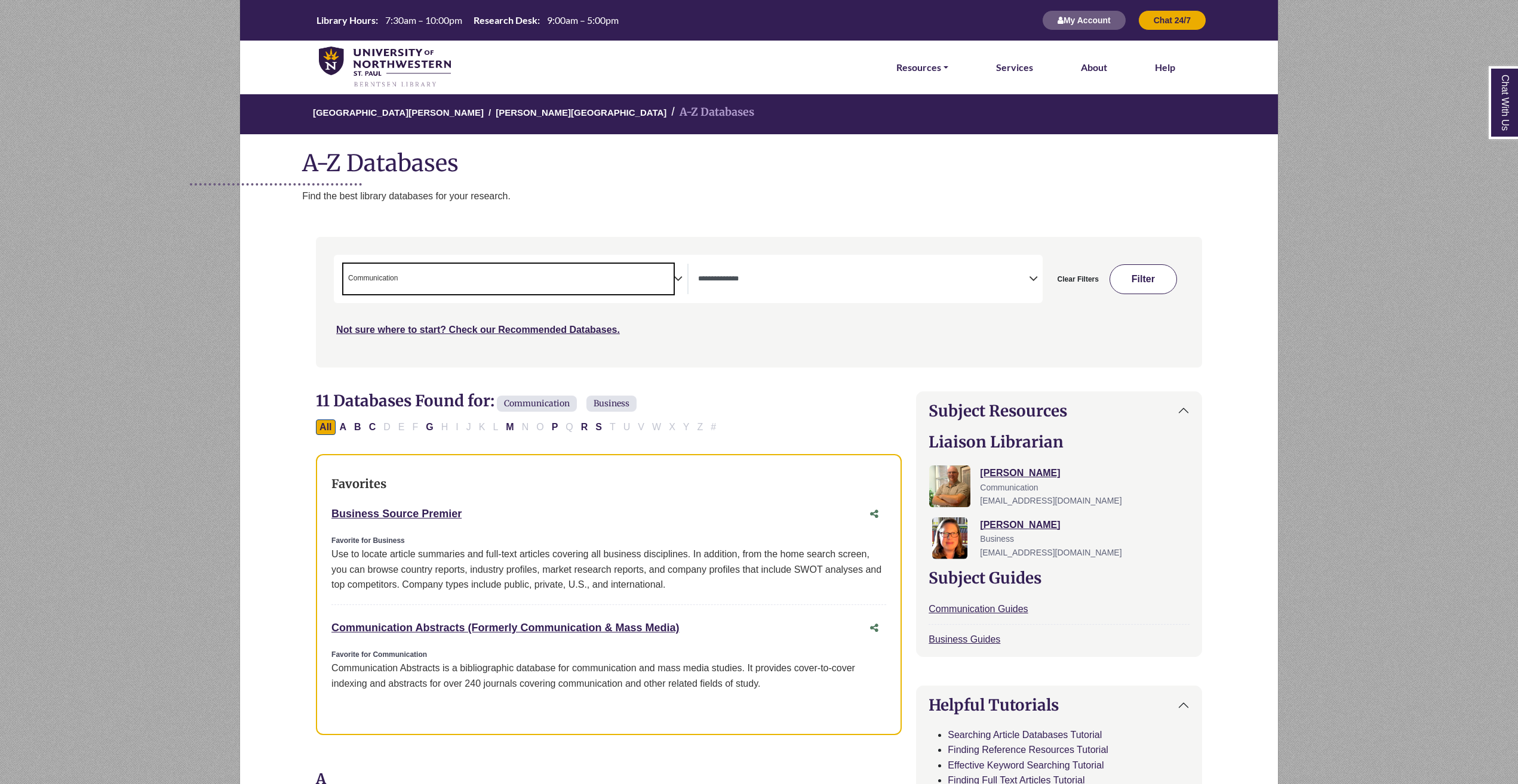
drag, startPoint x: 1155, startPoint y: 270, endPoint x: 1147, endPoint y: 270, distance: 8.0
click at [1154, 270] on button "Filter" at bounding box center [1143, 279] width 68 height 30
select select "Database Types Filter"
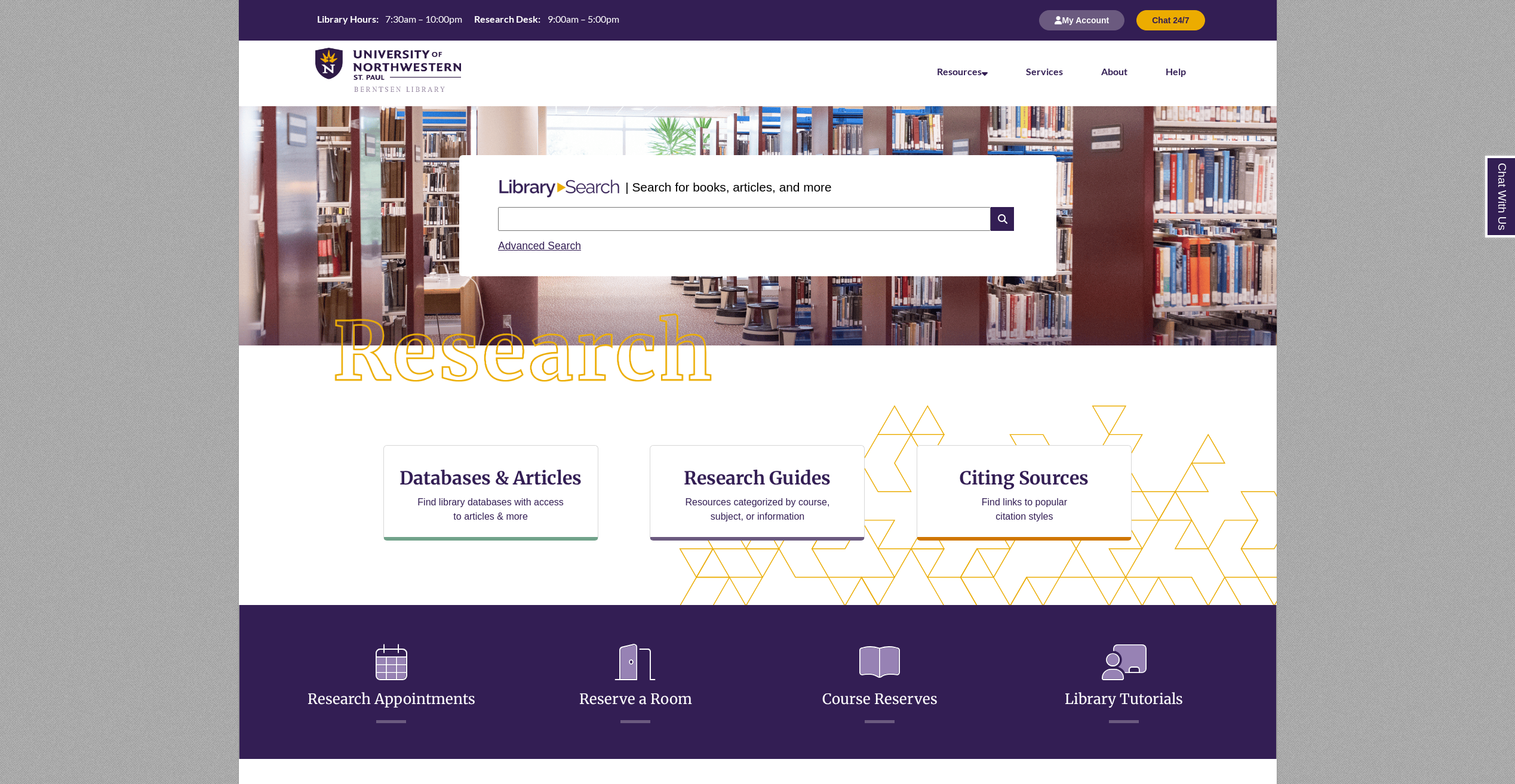
click at [564, 214] on input "text" at bounding box center [744, 219] width 493 height 24
type input "**********"
click at [1001, 222] on icon at bounding box center [1002, 219] width 23 height 24
